Goal: Complete application form

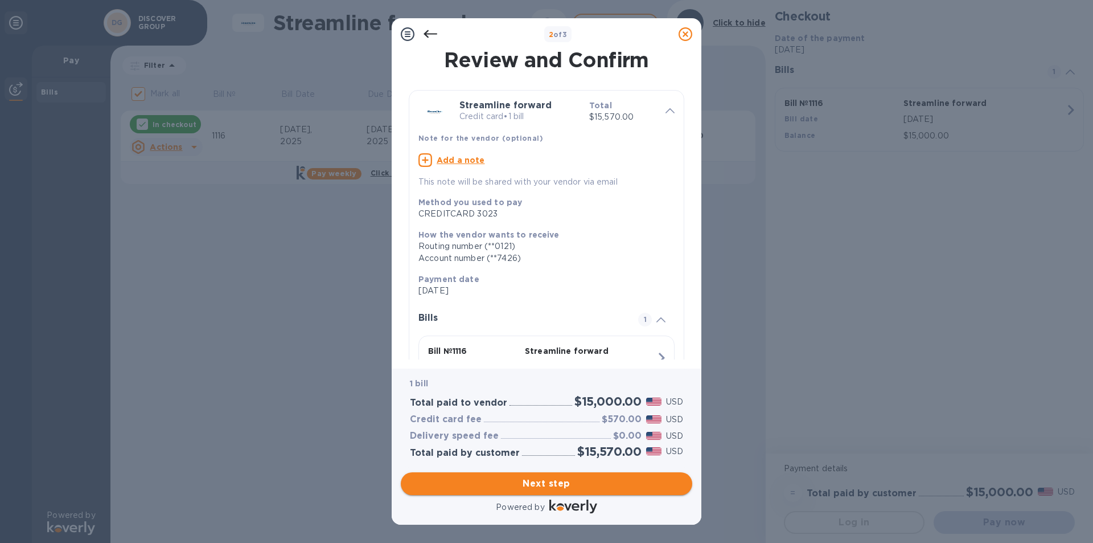
click at [564, 483] on span "Next step" at bounding box center [546, 484] width 273 height 14
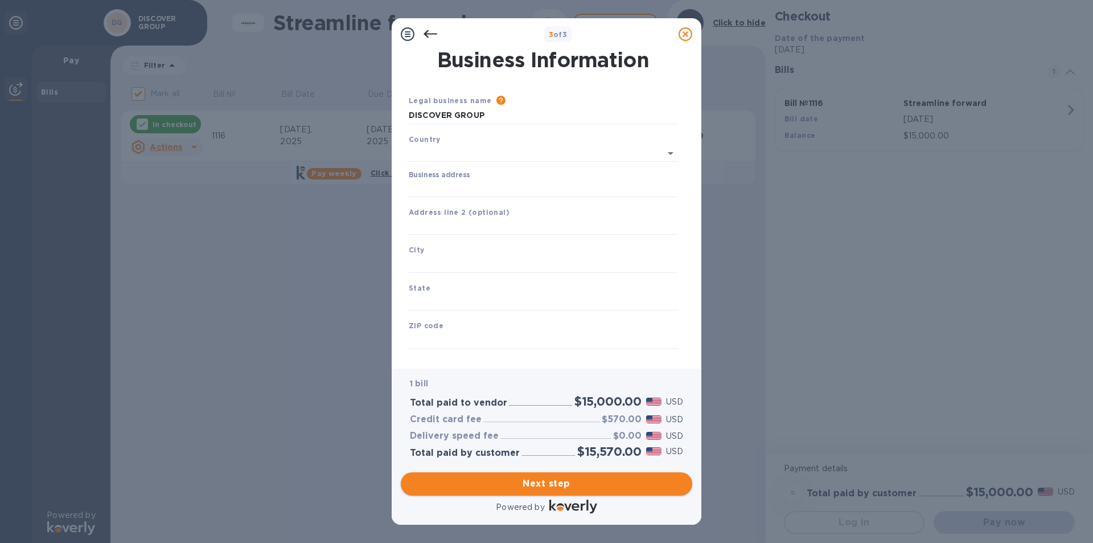
type input "[GEOGRAPHIC_DATA]"
click at [455, 183] on input "Business address" at bounding box center [543, 186] width 269 height 17
type input "[STREET_ADDRESS]"
click at [461, 255] on input "text" at bounding box center [543, 261] width 269 height 17
click at [460, 263] on input "text" at bounding box center [543, 261] width 269 height 17
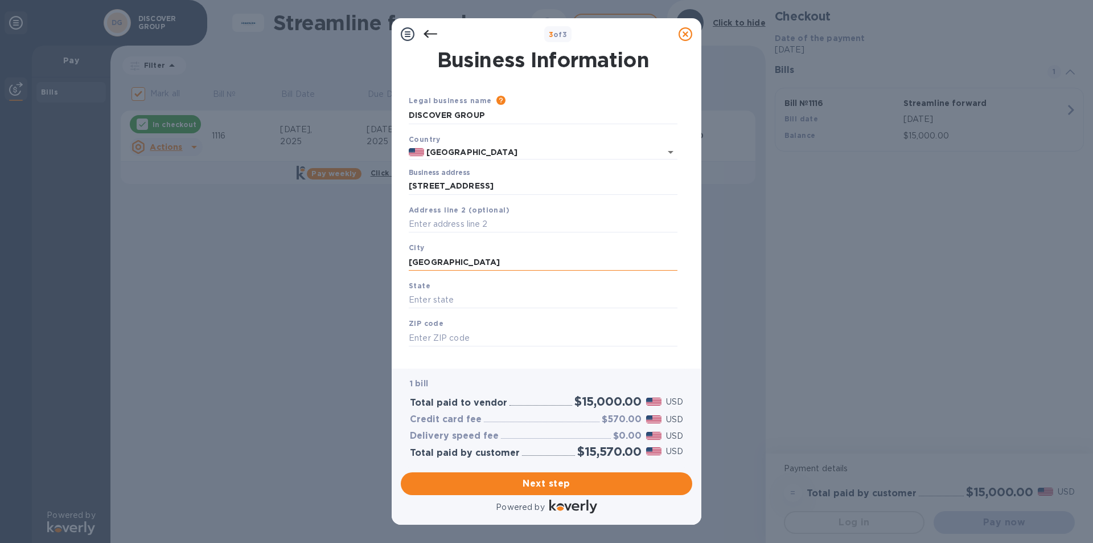
type input "[GEOGRAPHIC_DATA]"
type input "n"
type input "NY"
type input "11224"
click at [565, 477] on span "Next step" at bounding box center [546, 484] width 273 height 14
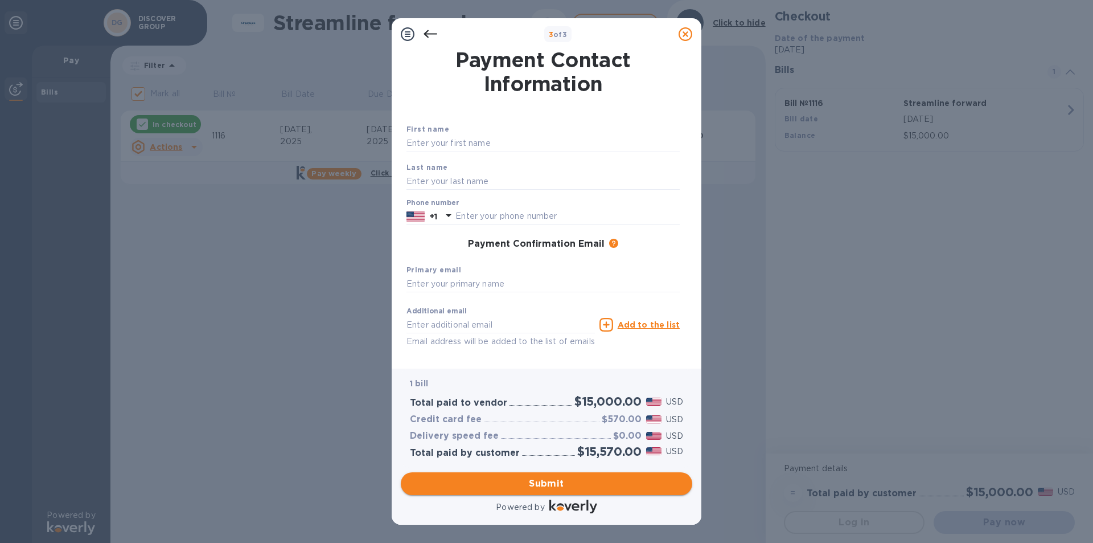
click at [539, 493] on button "Submit" at bounding box center [547, 483] width 292 height 23
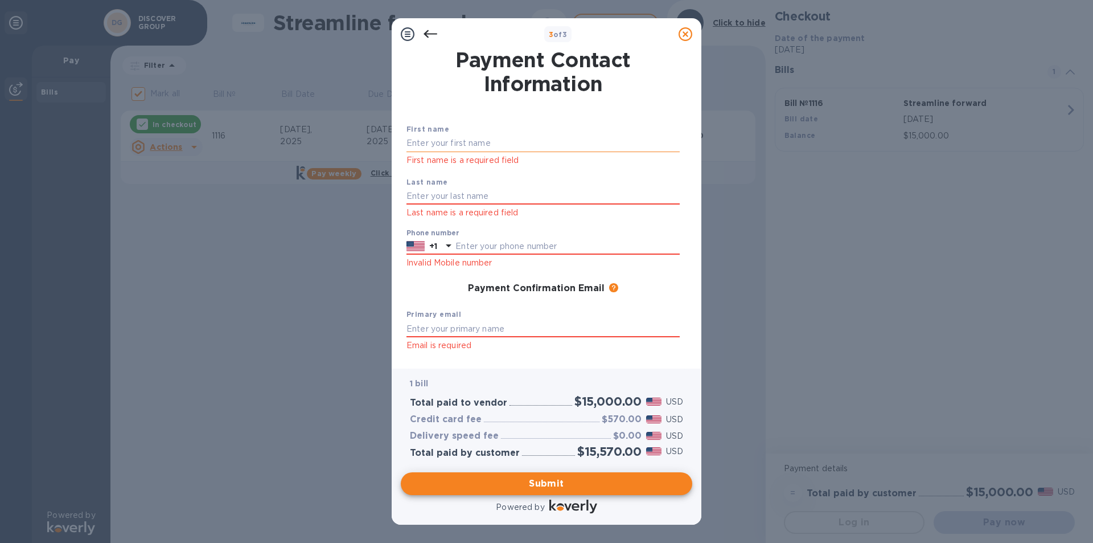
click at [502, 146] on input "text" at bounding box center [543, 143] width 273 height 17
type input "DISCOVER"
type input "GROUP"
type input "7185328122"
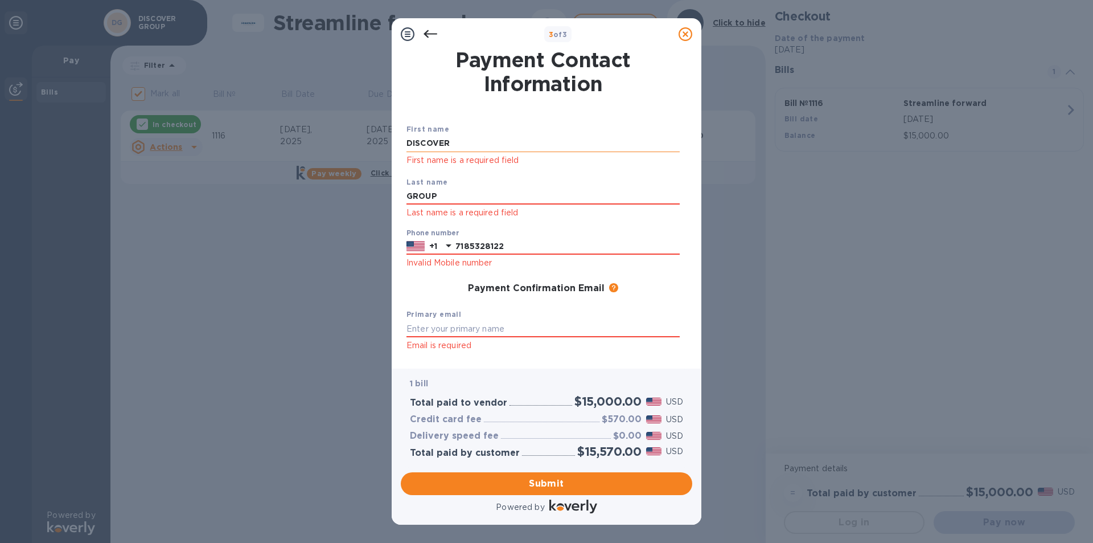
type input "[EMAIL_ADDRESS][DOMAIN_NAME]"
click at [485, 322] on input "text" at bounding box center [543, 328] width 273 height 17
click at [487, 327] on input "text" at bounding box center [543, 328] width 273 height 17
type input "[EMAIL_ADDRESS][DOMAIN_NAME]"
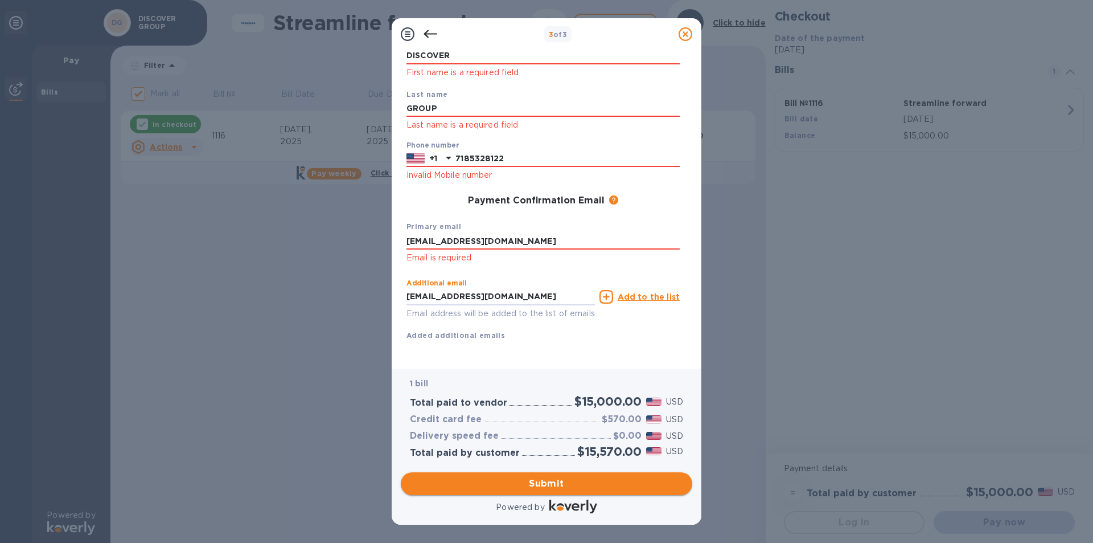
click at [583, 491] on button "Submit" at bounding box center [547, 483] width 292 height 23
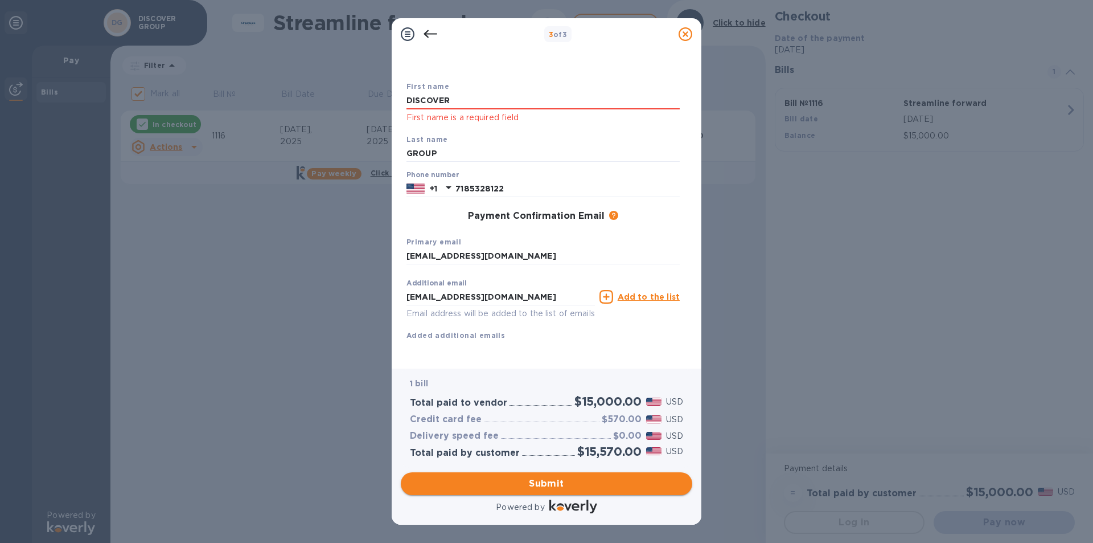
scroll to position [56, 0]
click at [468, 92] on input "DISCOVER" at bounding box center [543, 100] width 273 height 17
type input "i"
type input "[PERSON_NAME]"
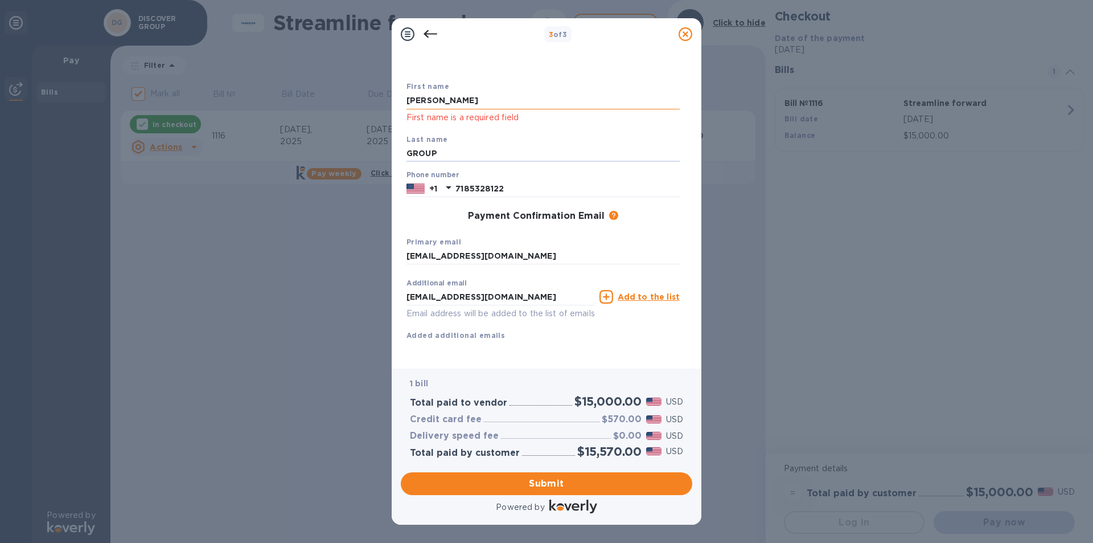
type input "b"
type input "[PERSON_NAME]"
click at [563, 482] on span "Submit" at bounding box center [546, 484] width 273 height 14
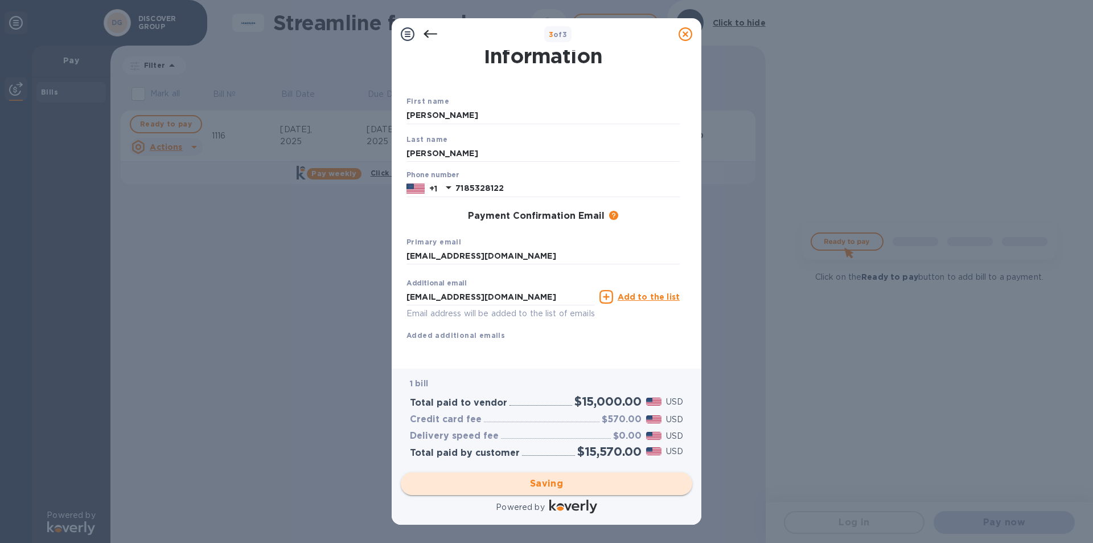
checkbox input "false"
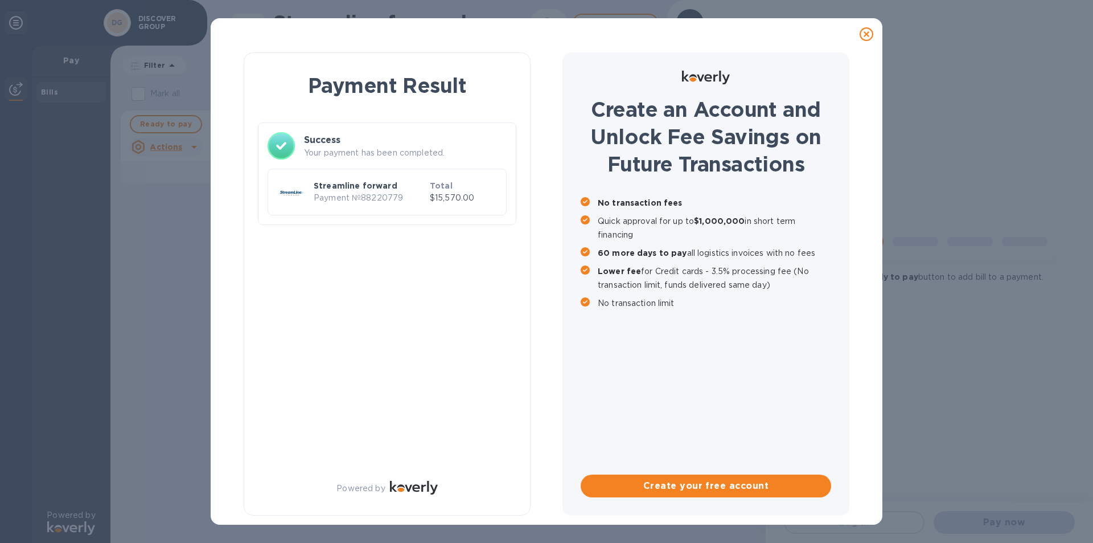
scroll to position [0, 0]
